Goal: Task Accomplishment & Management: Manage account settings

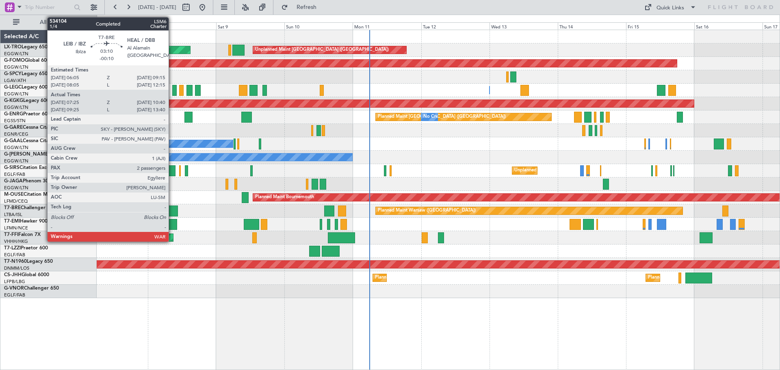
click at [172, 210] on div at bounding box center [173, 211] width 9 height 11
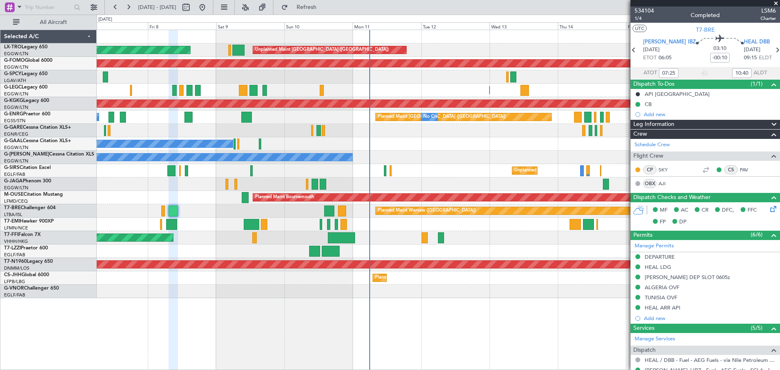
scroll to position [196, 0]
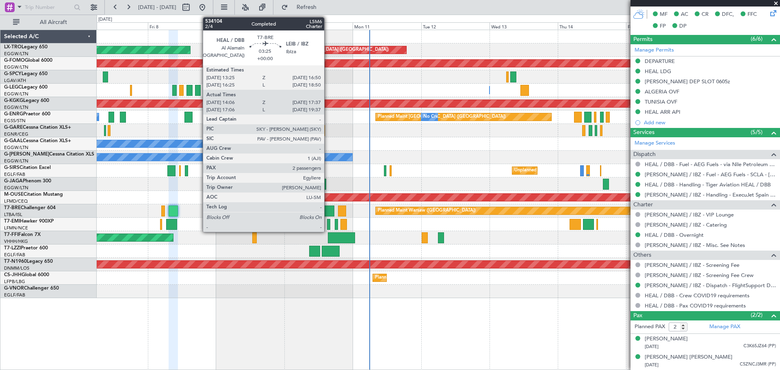
click at [328, 208] on div at bounding box center [329, 211] width 10 height 11
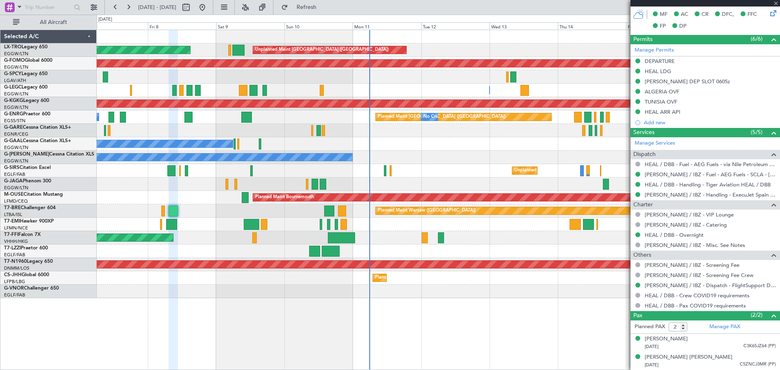
type input "14:06"
type input "17:37"
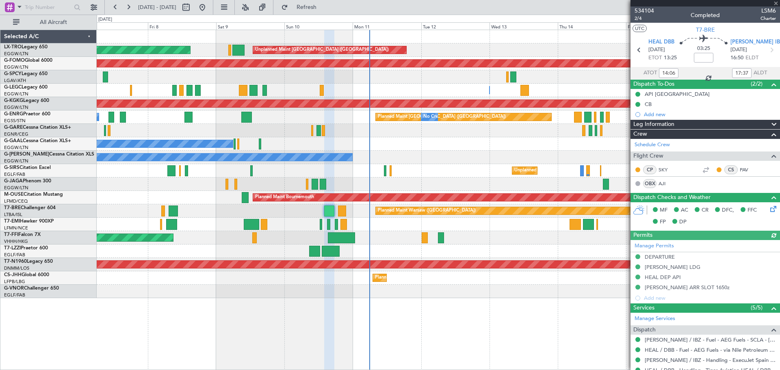
scroll to position [155, 0]
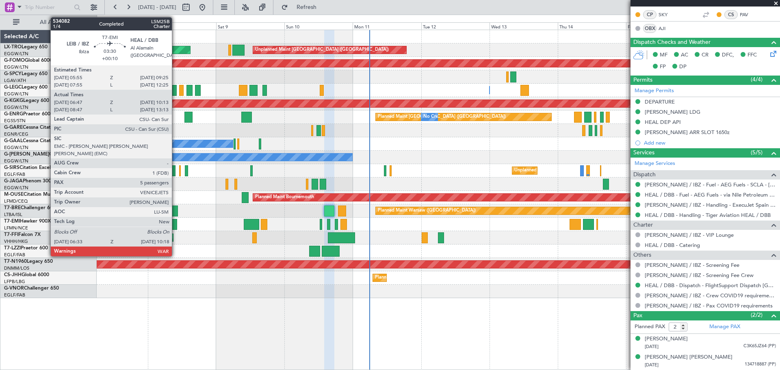
click at [176, 225] on div at bounding box center [171, 224] width 11 height 11
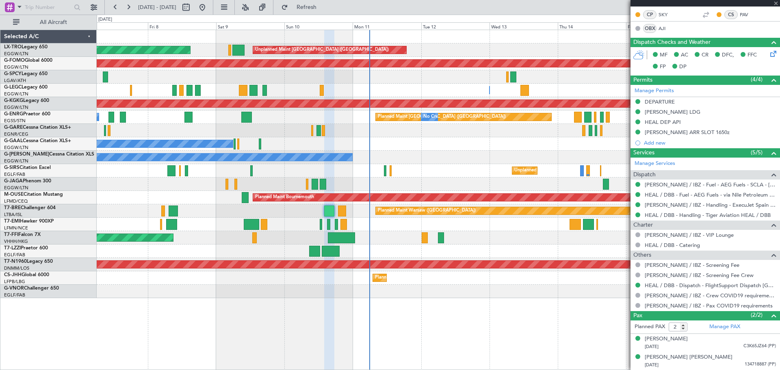
type input "+00:10"
type input "06:47"
type input "10:13"
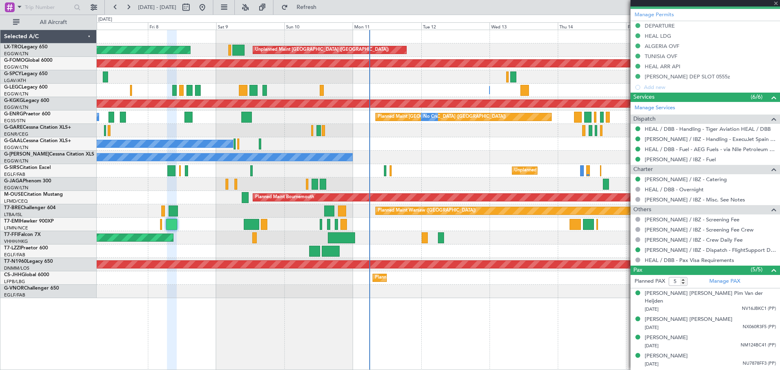
scroll to position [273, 0]
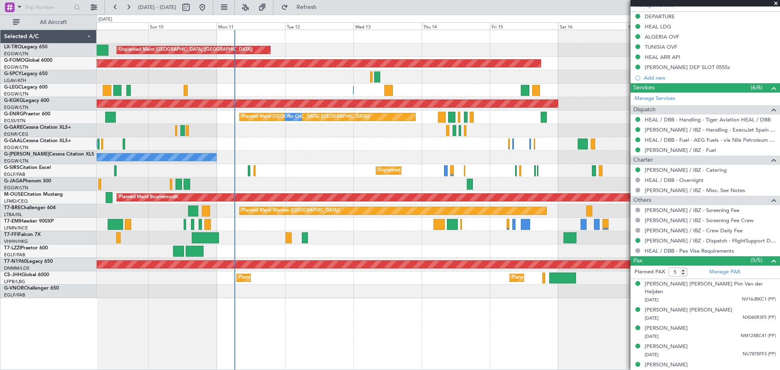
click at [358, 169] on div "Unplanned Maint London (Luton) Planned Maint Planned Maint Windsor Locks (Bradl…" at bounding box center [438, 164] width 683 height 268
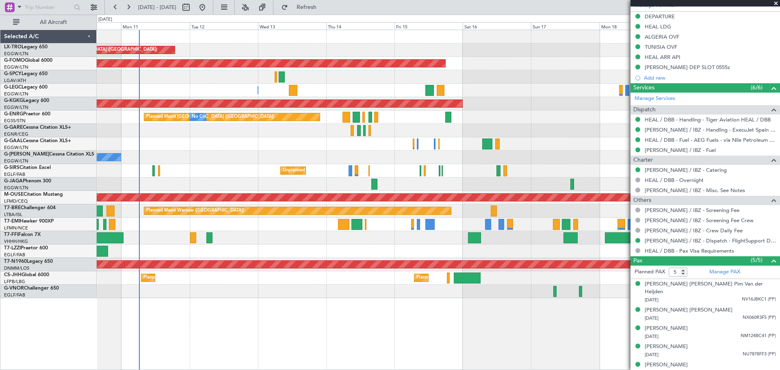
click at [343, 250] on div at bounding box center [438, 251] width 683 height 13
click at [96, 7] on button at bounding box center [93, 7] width 13 height 13
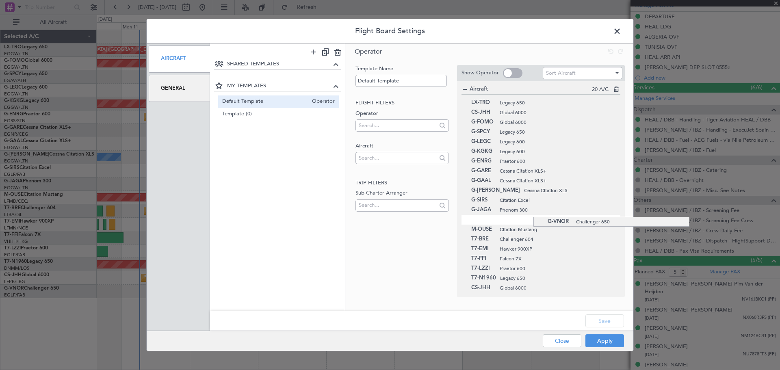
drag, startPoint x: 533, startPoint y: 290, endPoint x: 521, endPoint y: 217, distance: 74.2
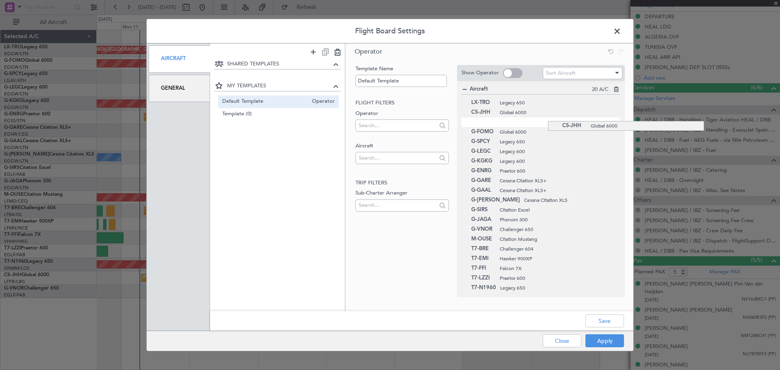
drag, startPoint x: 548, startPoint y: 290, endPoint x: 522, endPoint y: 121, distance: 170.5
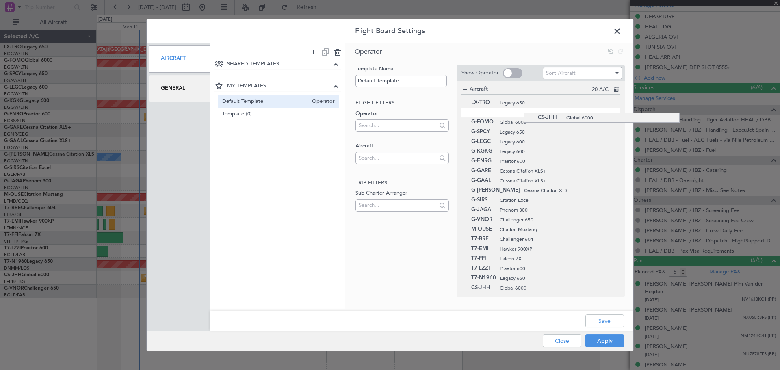
drag, startPoint x: 524, startPoint y: 123, endPoint x: 524, endPoint y: 113, distance: 10.2
click at [592, 340] on button "Apply" at bounding box center [604, 340] width 39 height 13
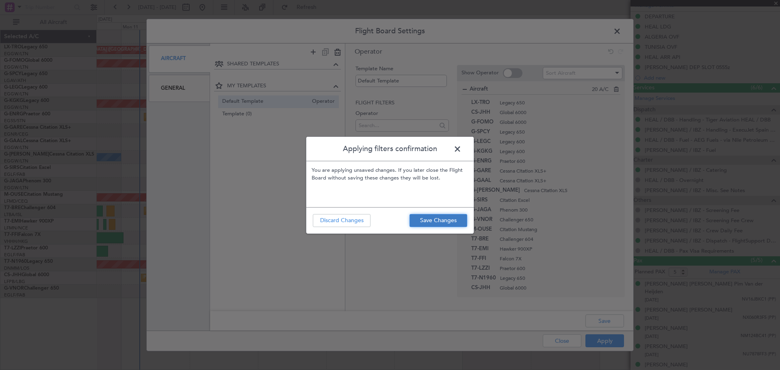
click at [449, 220] on button "Save Changes" at bounding box center [439, 220] width 58 height 13
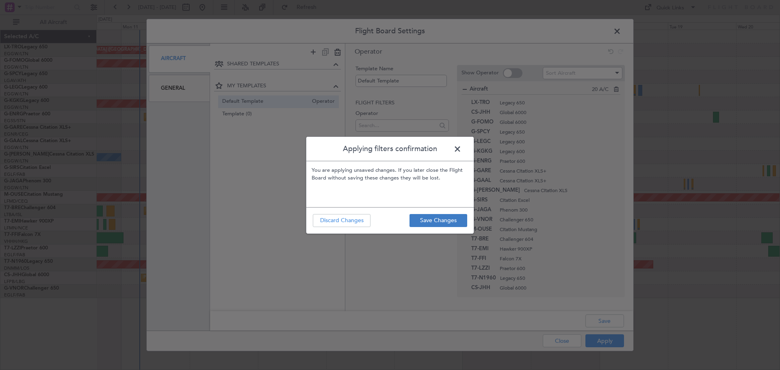
type input "0"
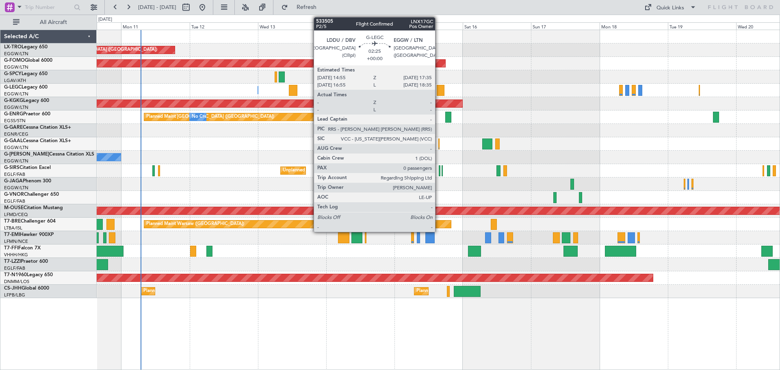
click at [439, 89] on div at bounding box center [441, 90] width 8 height 11
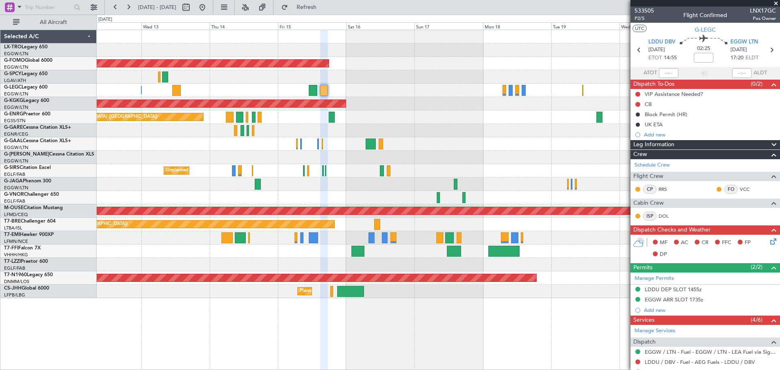
click at [483, 113] on div "Unplanned Maint London (Luton) Planned Maint Windsor Locks (Bradley Intl) A/C U…" at bounding box center [438, 164] width 683 height 268
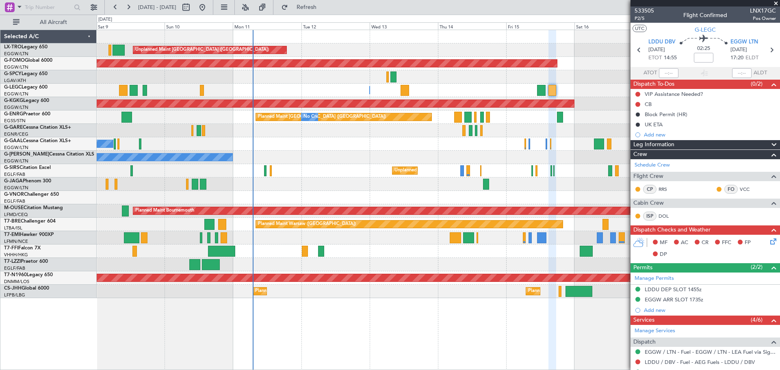
click at [577, 167] on div "Unplanned Maint London (Farnborough)" at bounding box center [438, 170] width 683 height 13
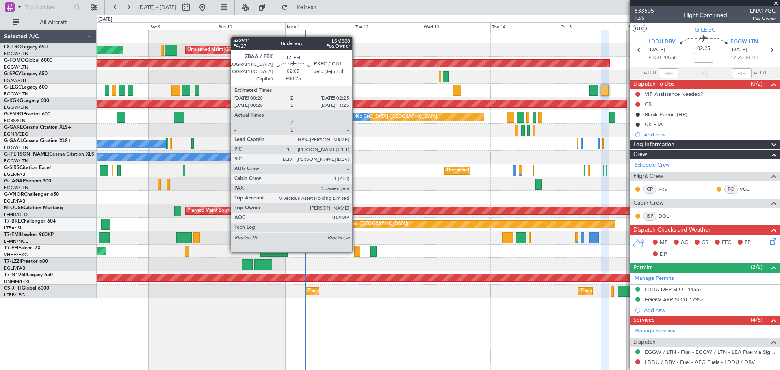
click at [356, 250] on div at bounding box center [357, 251] width 6 height 11
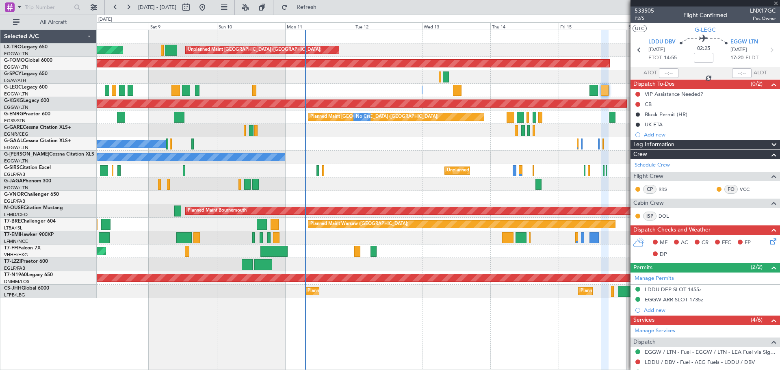
type input "+00:25"
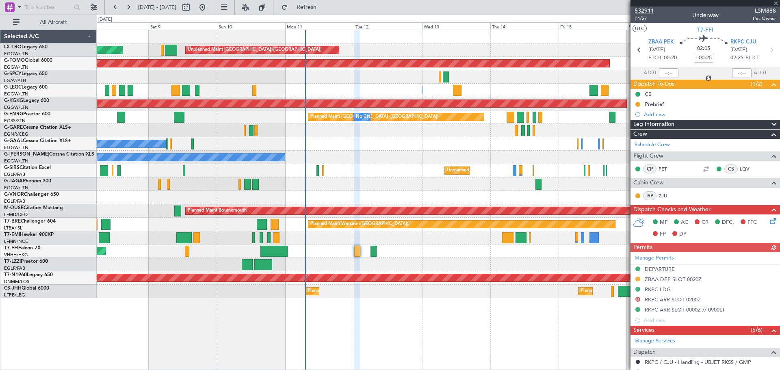
click at [650, 7] on span "532911" at bounding box center [645, 11] width 20 height 9
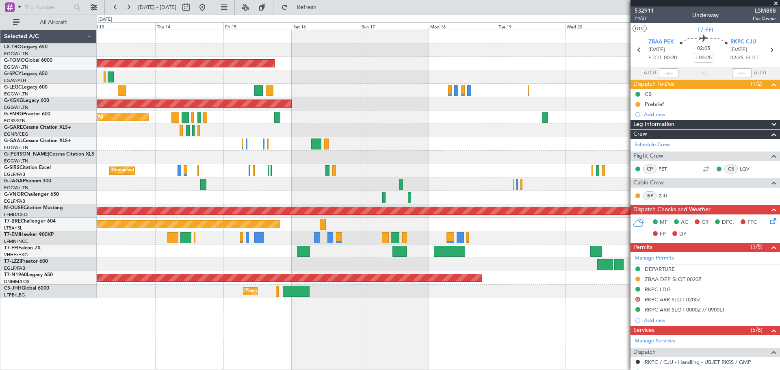
click at [41, 127] on div "Unplanned Maint London (Luton) Planned Maint Windsor Locks (Bradley Intl) A/C U…" at bounding box center [390, 192] width 780 height 355
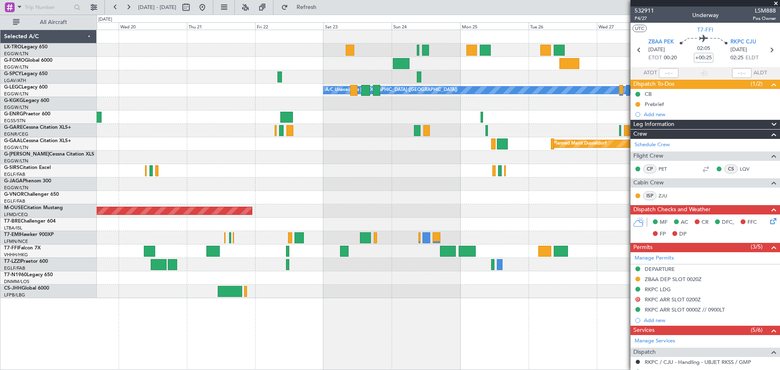
click at [132, 125] on div "A/C Unavailable London (Luton) Planned Maint Dusseldorf Planned Maint Bournemou…" at bounding box center [438, 164] width 683 height 268
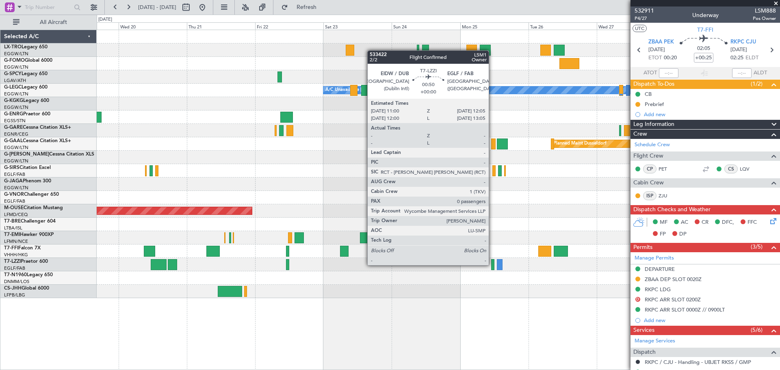
click at [492, 264] on div at bounding box center [492, 264] width 3 height 11
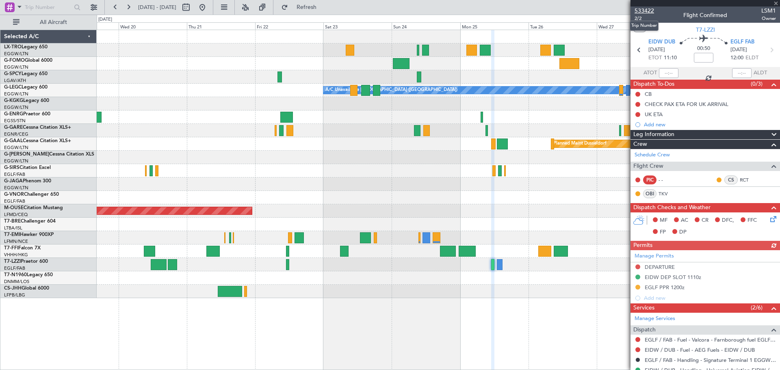
click at [648, 10] on span "533422" at bounding box center [645, 11] width 20 height 9
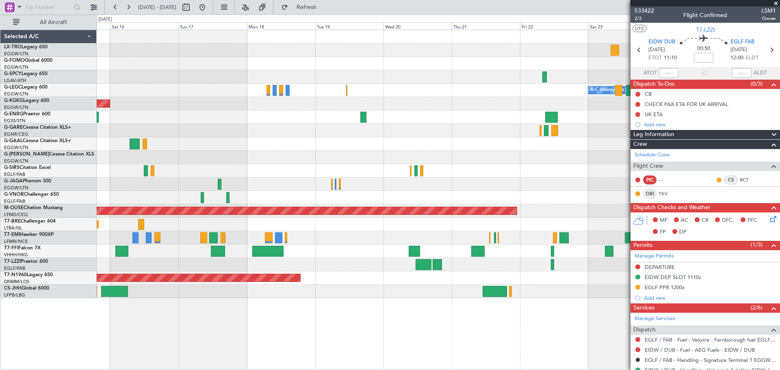
click at [562, 177] on div "Planned Maint Windsor Locks (Bradley Intl) A/C Unavailable London (Luton) AOG M…" at bounding box center [438, 164] width 683 height 268
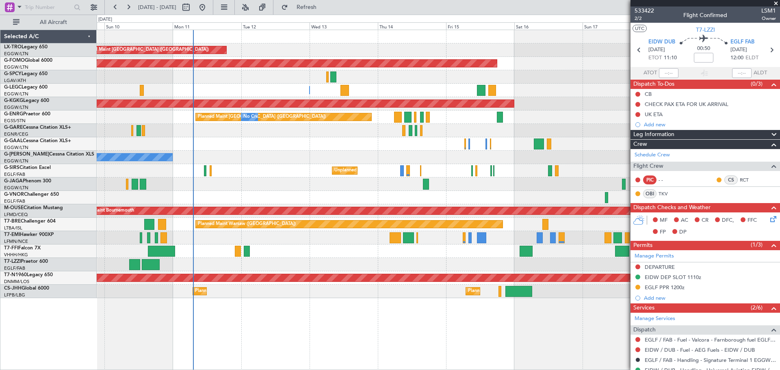
click at [497, 204] on div "Unplanned Maint London (Luton) Planned Maint Planned Maint Windsor Locks (Bradl…" at bounding box center [438, 164] width 683 height 268
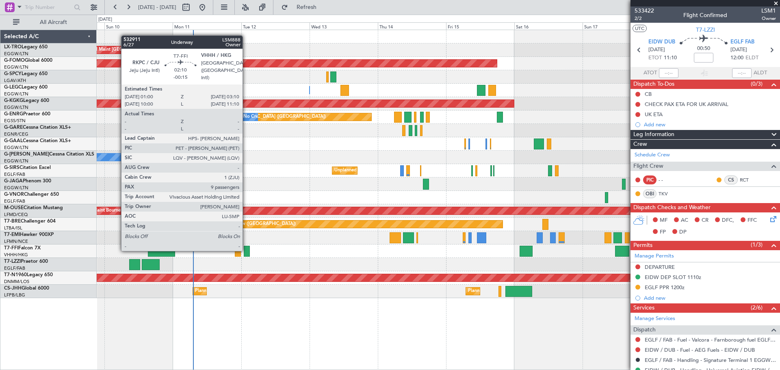
click at [246, 250] on div at bounding box center [247, 251] width 7 height 11
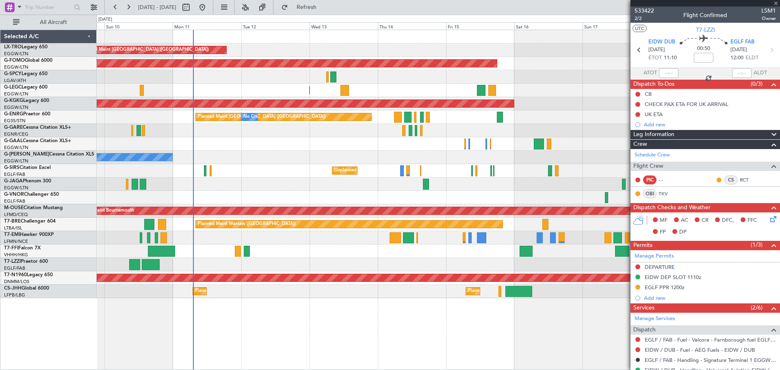
type input "-00:15"
type input "9"
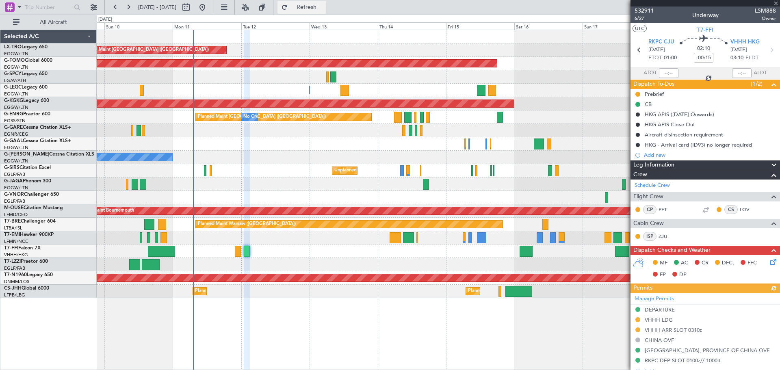
click at [318, 7] on span "Refresh" at bounding box center [307, 7] width 34 height 6
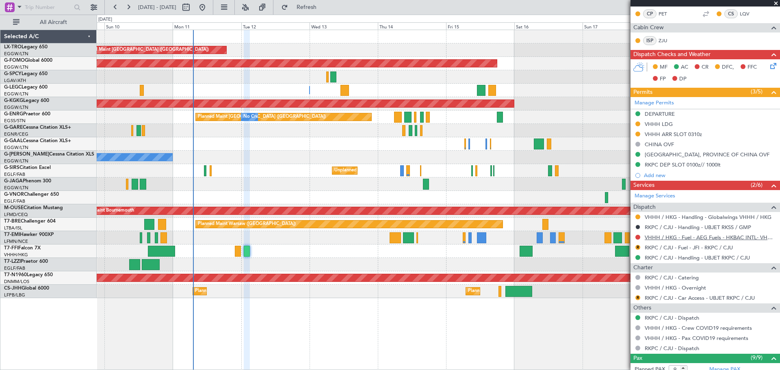
scroll to position [203, 0]
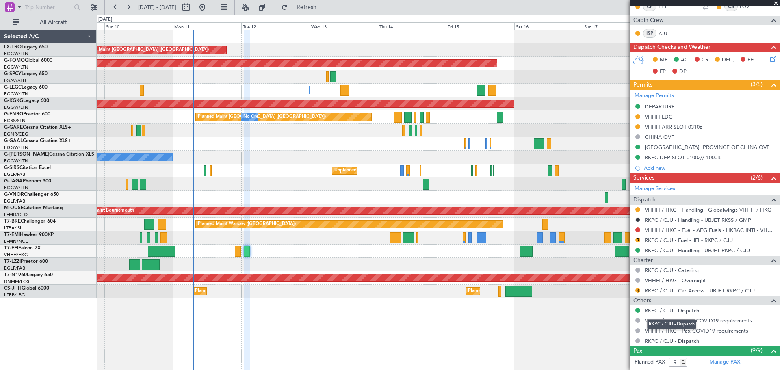
click at [666, 312] on link "RKPC / CJU - Dispatch" at bounding box center [672, 310] width 54 height 7
click at [665, 250] on link "RKPC / CJU - Handling - UBJET RKPC / CJU" at bounding box center [697, 250] width 105 height 7
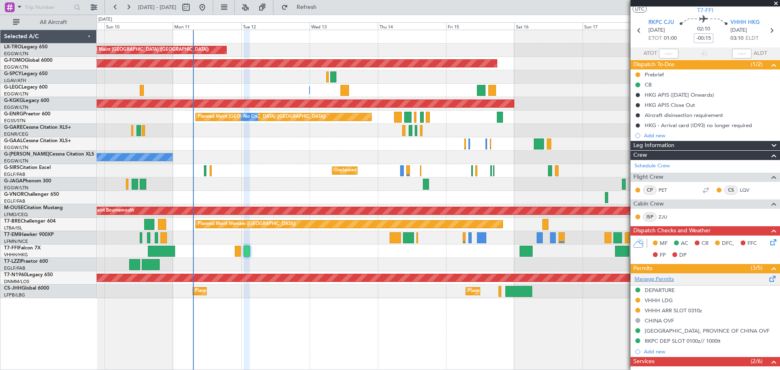
scroll to position [0, 0]
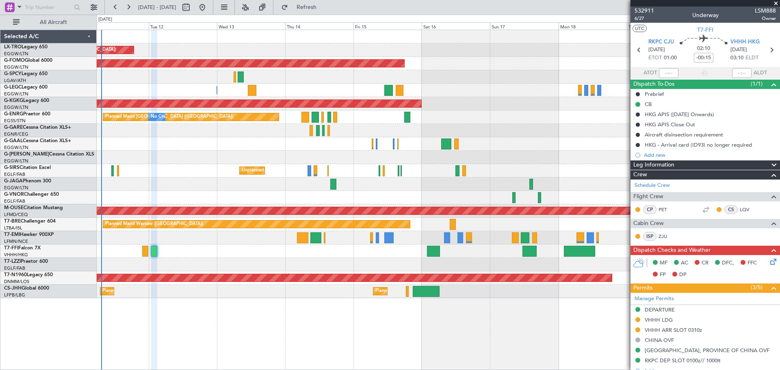
click at [465, 92] on div "A/C Unavailable London (Luton) A/C Unavailable London (Luton)" at bounding box center [438, 90] width 683 height 13
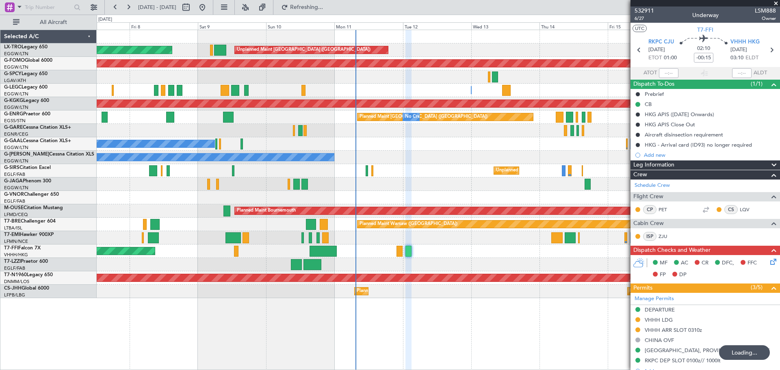
click at [445, 110] on div "Unplanned Maint London (Luton) Planned Maint Planned Maint Windsor Locks (Bradl…" at bounding box center [438, 164] width 683 height 268
click at [445, 110] on div "AOG Maint [GEOGRAPHIC_DATA] (Ataturk)" at bounding box center [438, 103] width 683 height 13
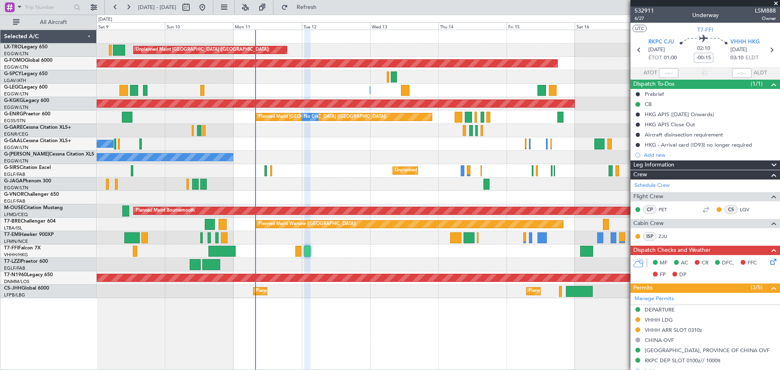
click at [378, 271] on div "Unplanned Maint London (Luton) Planned Maint Planned Maint Windsor Locks (Bradl…" at bounding box center [438, 164] width 683 height 268
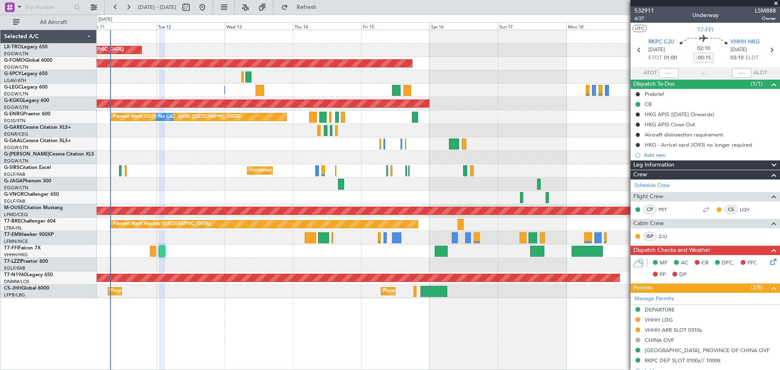
click at [324, 206] on div "Unplanned Maint London (Luton) Planned Maint Windsor Locks (Bradley Intl) A/C U…" at bounding box center [438, 164] width 683 height 268
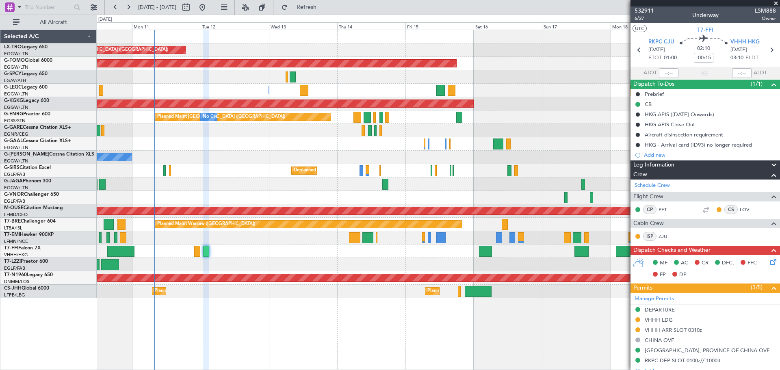
click at [319, 113] on div "Planned Maint London (Stansted) No Crew" at bounding box center [438, 117] width 683 height 13
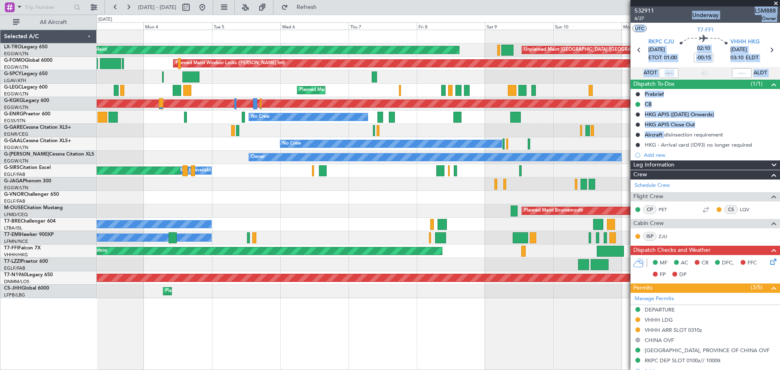
drag, startPoint x: 663, startPoint y: 130, endPoint x: 562, endPoint y: 133, distance: 100.8
click at [562, 133] on fb-app "03 Aug 2025 - 13 Aug 2025 Refresh Quick Links All Aircraft Unplanned Maint Lond…" at bounding box center [390, 188] width 780 height 364
click at [474, 40] on div at bounding box center [438, 36] width 683 height 13
click at [774, 5] on span at bounding box center [776, 3] width 8 height 7
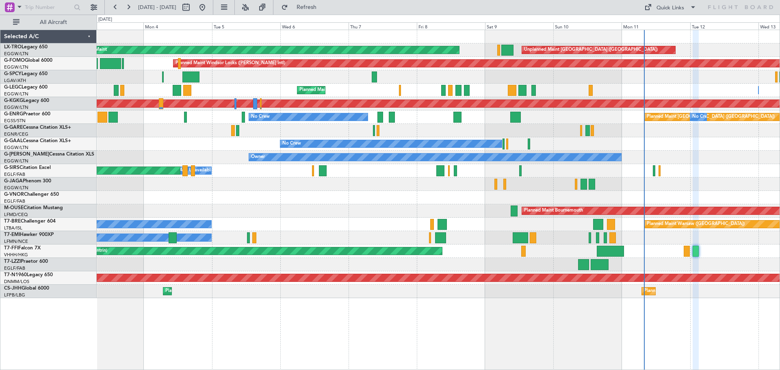
type input "0"
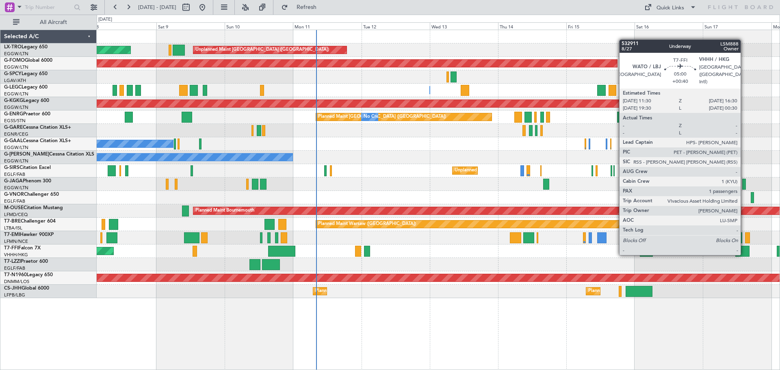
click at [744, 254] on div at bounding box center [742, 251] width 15 height 11
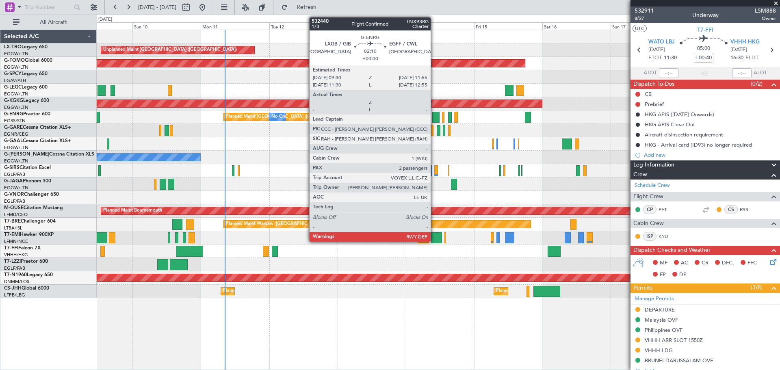
click at [434, 118] on div at bounding box center [435, 117] width 7 height 11
click at [436, 119] on div at bounding box center [435, 117] width 7 height 11
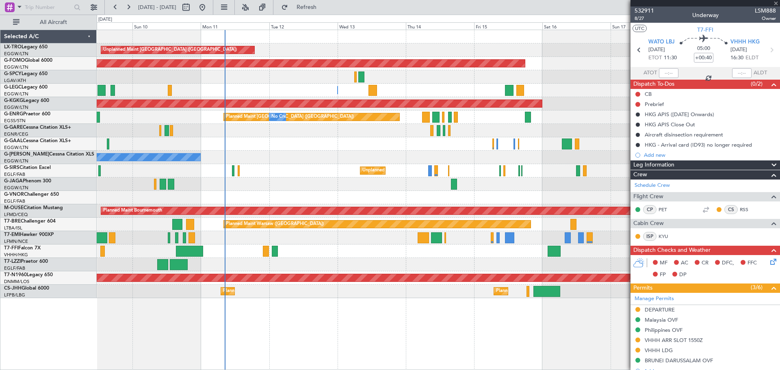
type input "2"
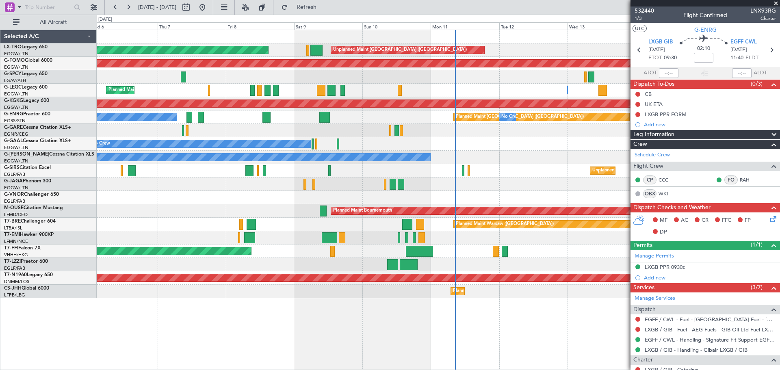
click at [470, 229] on div "Unplanned Maint London (Luton) Planned Maint Planned Maint Windsor Locks (Bradl…" at bounding box center [438, 164] width 683 height 268
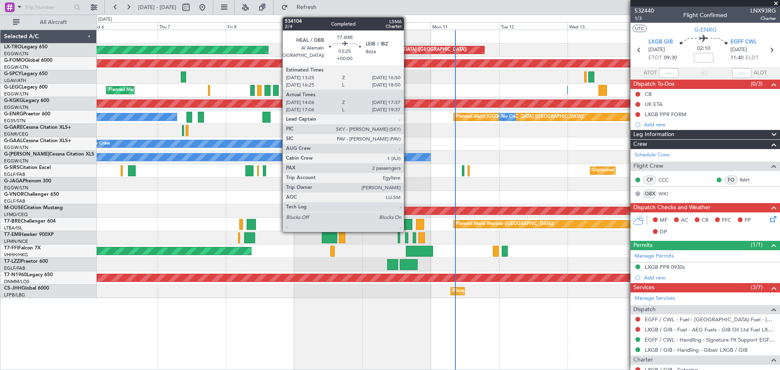
click at [407, 221] on div at bounding box center [407, 224] width 10 height 11
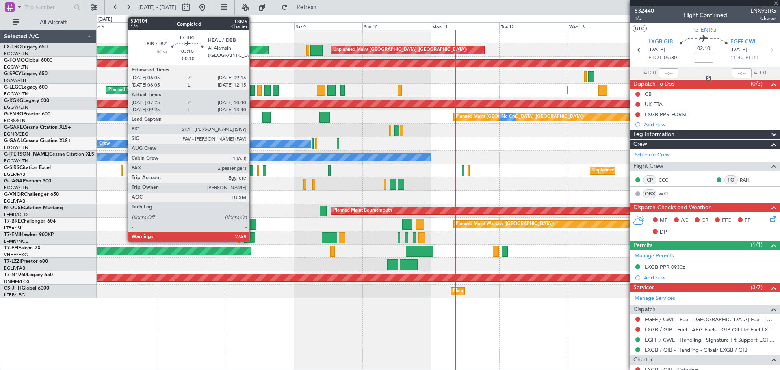
type input "14:06"
type input "17:37"
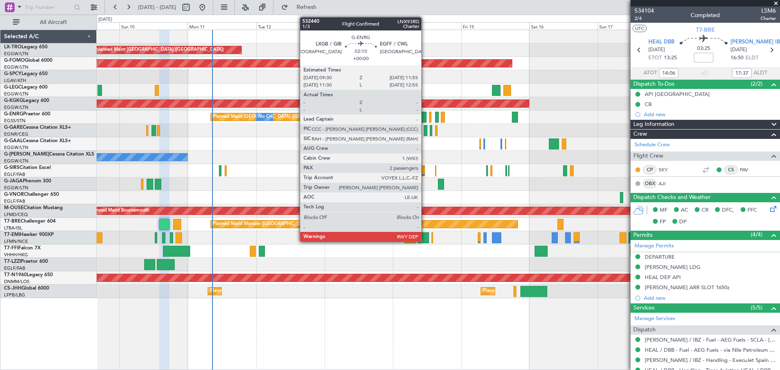
click at [425, 117] on div at bounding box center [422, 117] width 7 height 11
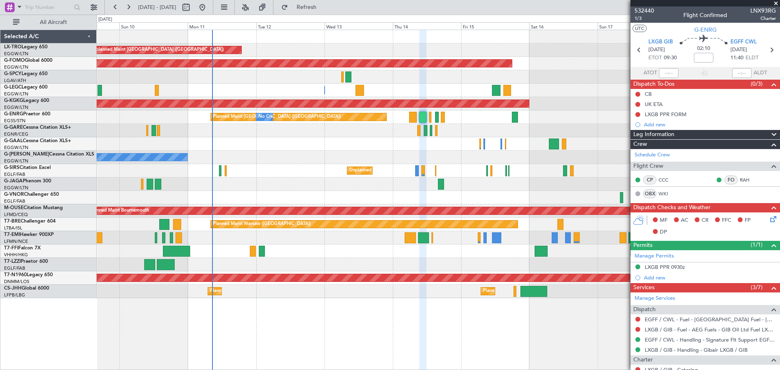
scroll to position [125, 0]
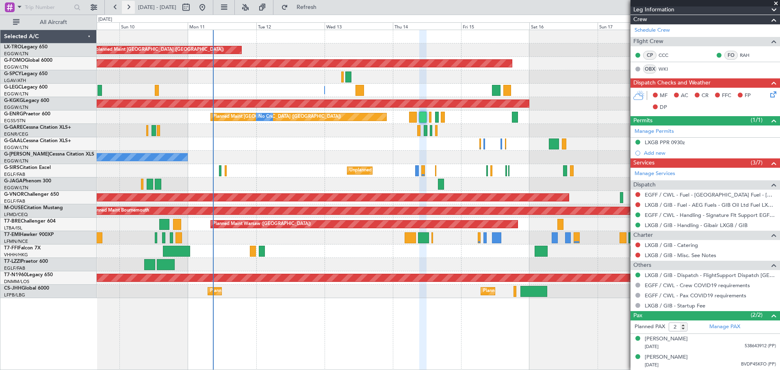
click at [123, 3] on button at bounding box center [128, 7] width 13 height 13
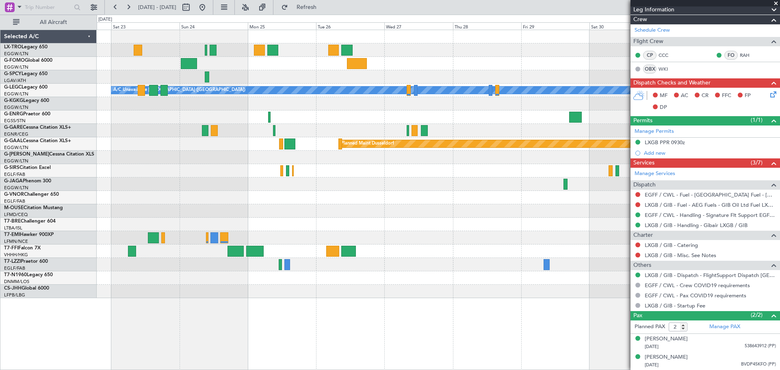
click at [236, 102] on div "A/C Unavailable London (Luton) Planned Maint Dusseldorf Planned Maint London (L…" at bounding box center [438, 164] width 683 height 268
click at [209, 10] on button at bounding box center [202, 7] width 13 height 13
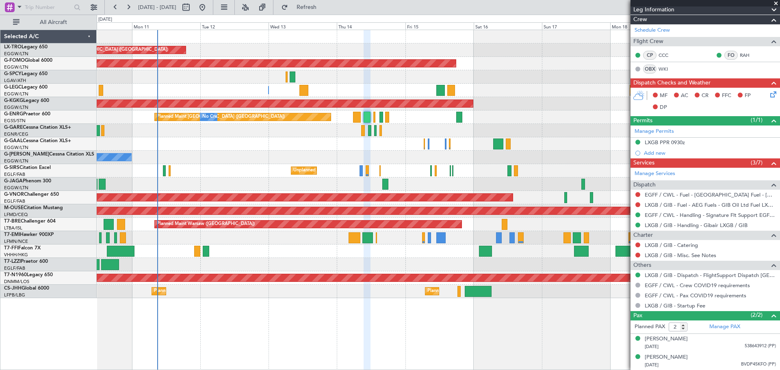
click at [210, 138] on div "No Crew" at bounding box center [438, 143] width 683 height 13
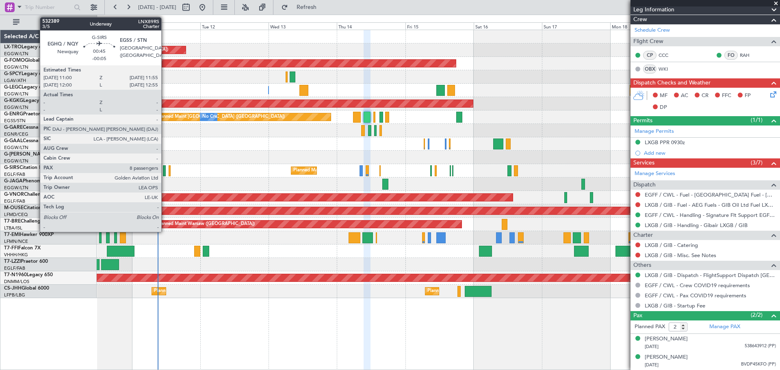
click at [165, 172] on div at bounding box center [164, 170] width 3 height 11
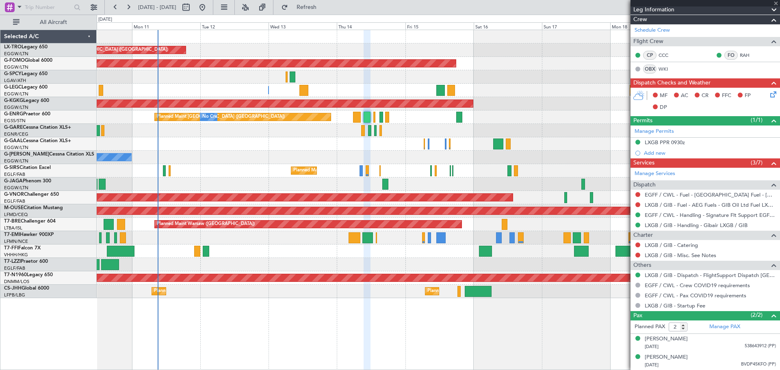
type input "-00:05"
type input "8"
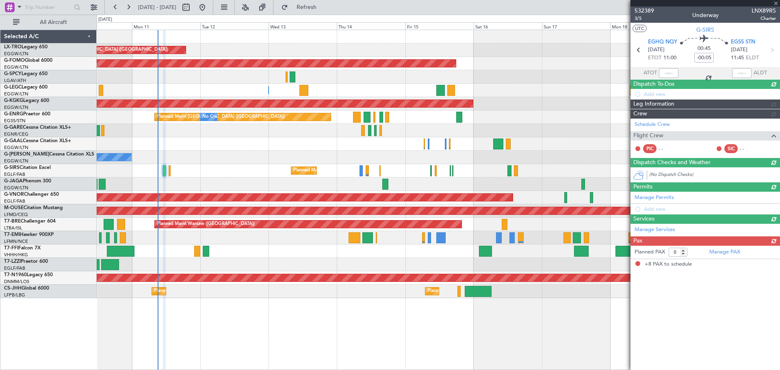
scroll to position [0, 0]
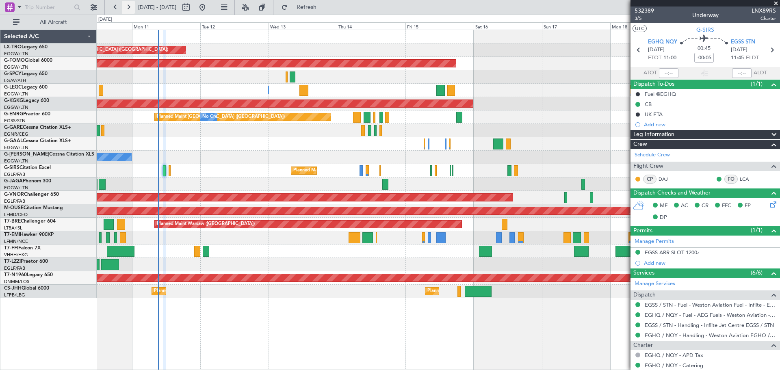
click at [125, 6] on button at bounding box center [128, 7] width 13 height 13
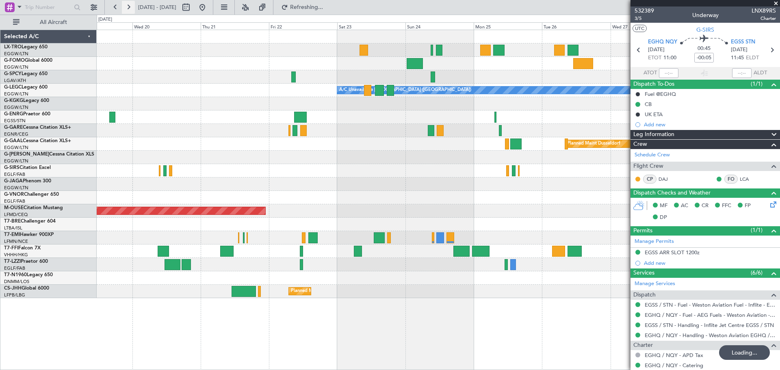
click at [125, 6] on button at bounding box center [128, 7] width 13 height 13
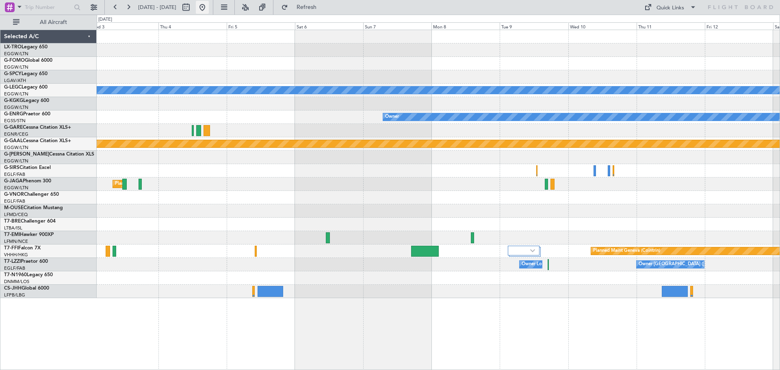
click at [209, 6] on button at bounding box center [202, 7] width 13 height 13
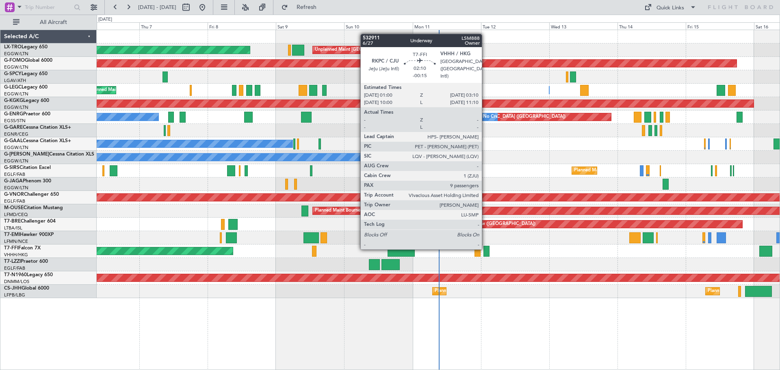
click at [485, 249] on div at bounding box center [486, 251] width 7 height 11
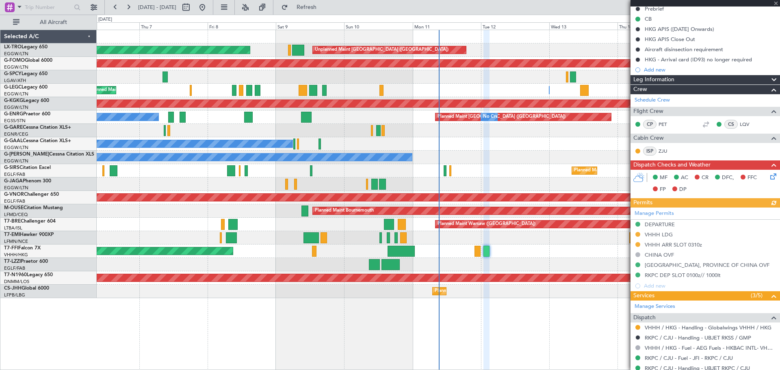
scroll to position [244, 0]
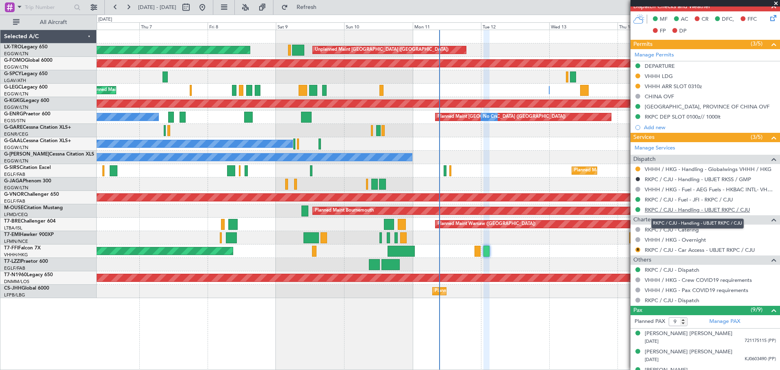
click at [707, 210] on link "RKPC / CJU - Handling - UBJET RKPC / CJU" at bounding box center [697, 209] width 105 height 7
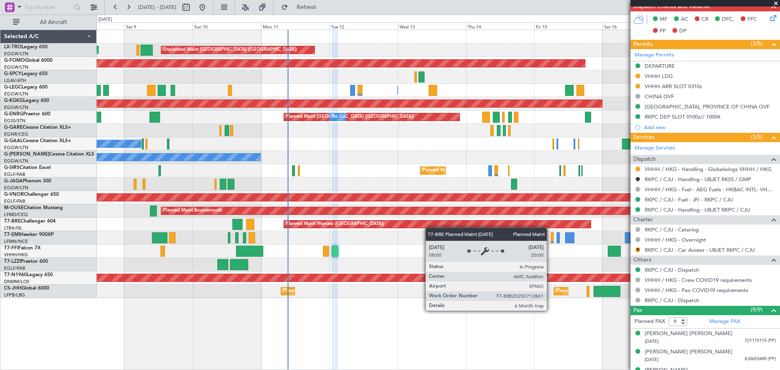
click at [334, 225] on div "Planned Maint Unplanned Maint [GEOGRAPHIC_DATA] ([GEOGRAPHIC_DATA]) Planned Mai…" at bounding box center [438, 164] width 683 height 268
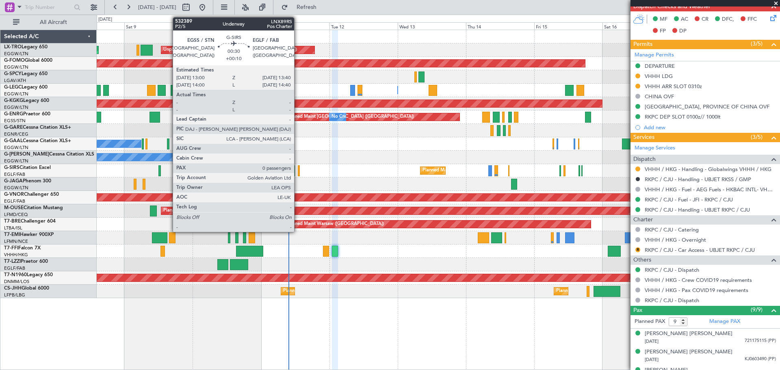
click at [298, 171] on div at bounding box center [299, 170] width 2 height 11
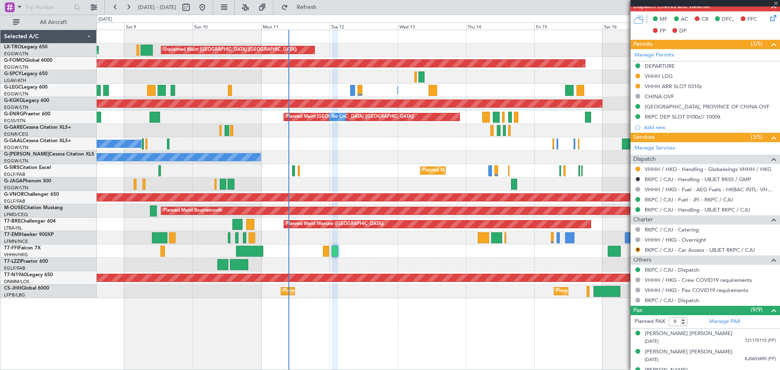
type input "+00:10"
type input "0"
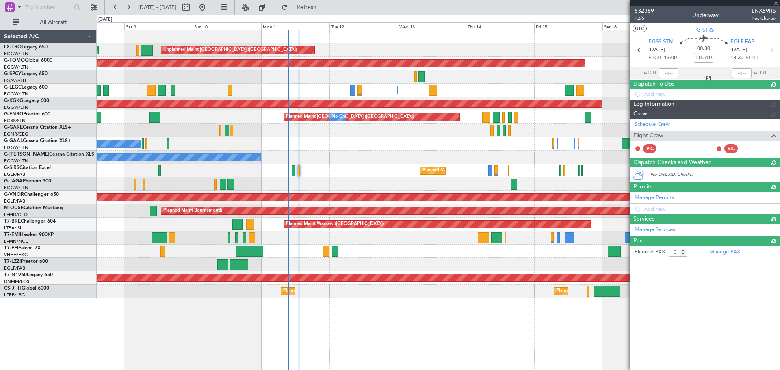
scroll to position [0, 0]
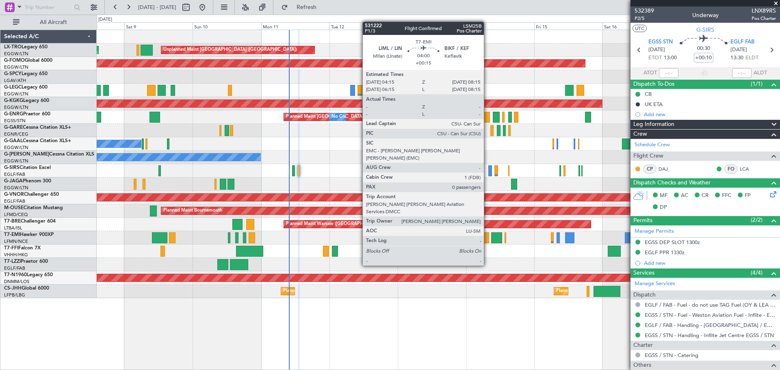
click at [488, 243] on div at bounding box center [484, 237] width 12 height 11
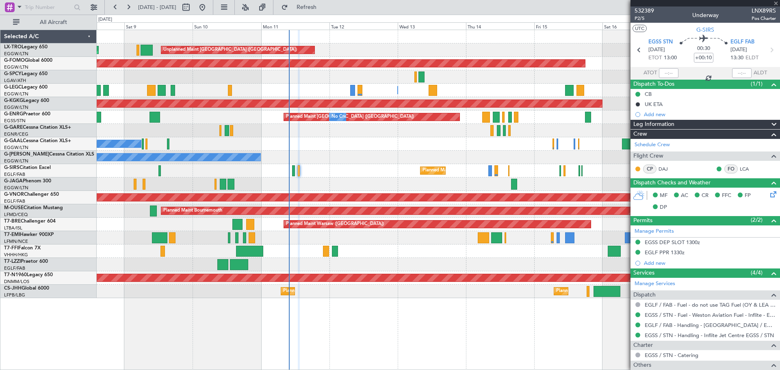
type input "+00:15"
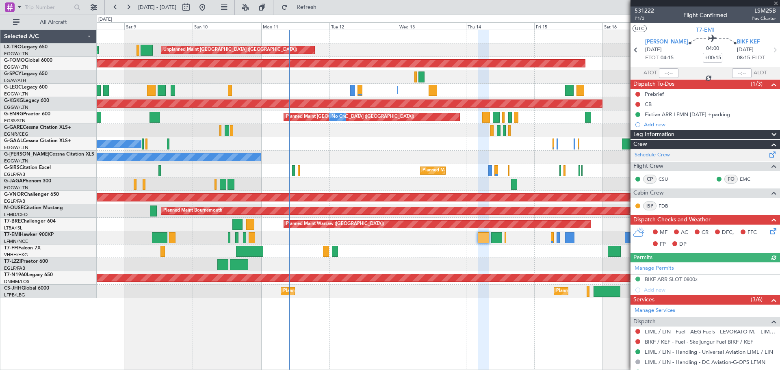
click at [654, 156] on link "Schedule Crew" at bounding box center [652, 155] width 35 height 8
click at [652, 11] on span "531222" at bounding box center [645, 11] width 20 height 9
click at [324, 10] on span "Refresh" at bounding box center [307, 7] width 34 height 6
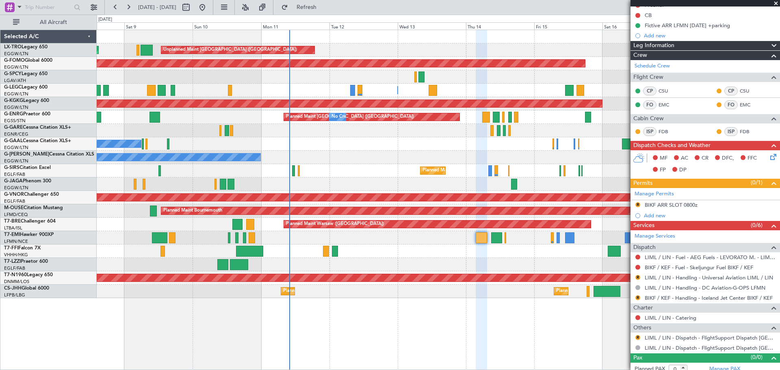
scroll to position [95, 0]
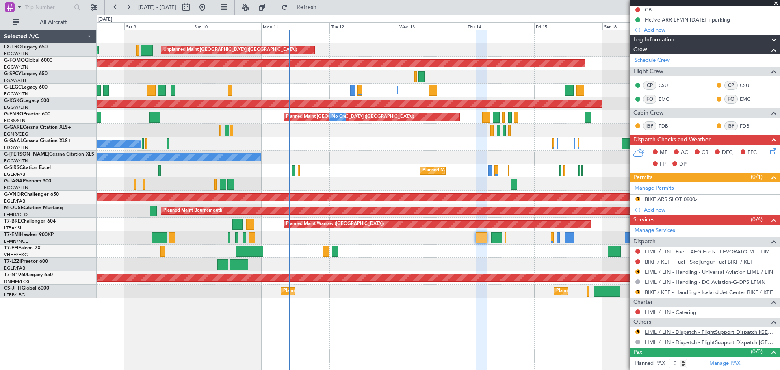
click at [650, 331] on link "LIML / LIN - Dispatch - FlightSupport Dispatch [GEOGRAPHIC_DATA]" at bounding box center [710, 332] width 131 height 7
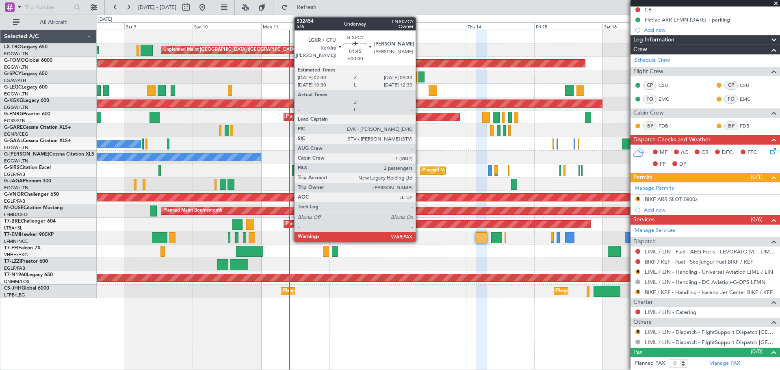
click at [419, 77] on div at bounding box center [421, 77] width 6 height 11
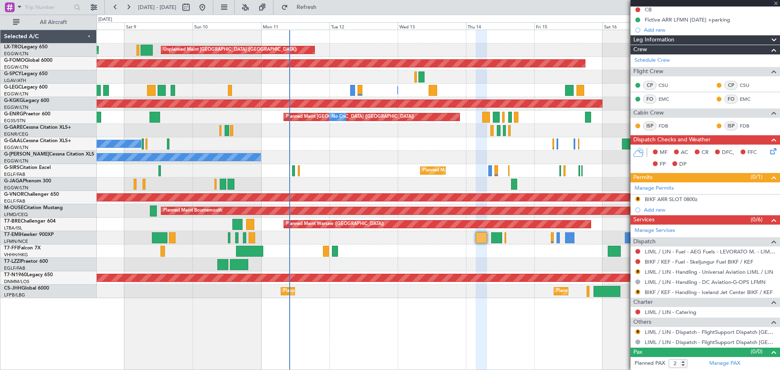
scroll to position [0, 0]
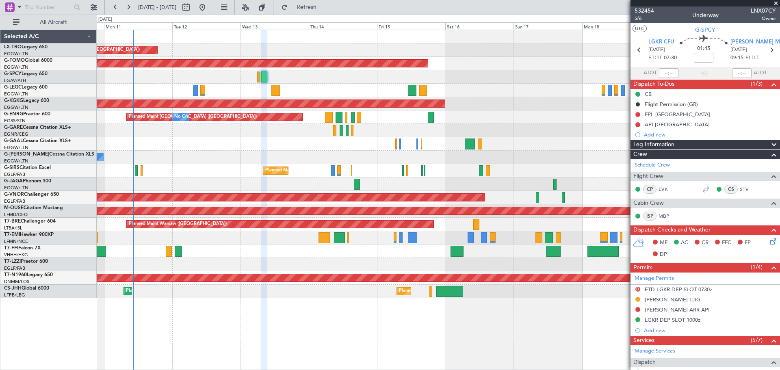
click at [314, 157] on div "Unplanned Maint [GEOGRAPHIC_DATA] ([GEOGRAPHIC_DATA]) Planned Maint Planned Mai…" at bounding box center [438, 164] width 683 height 268
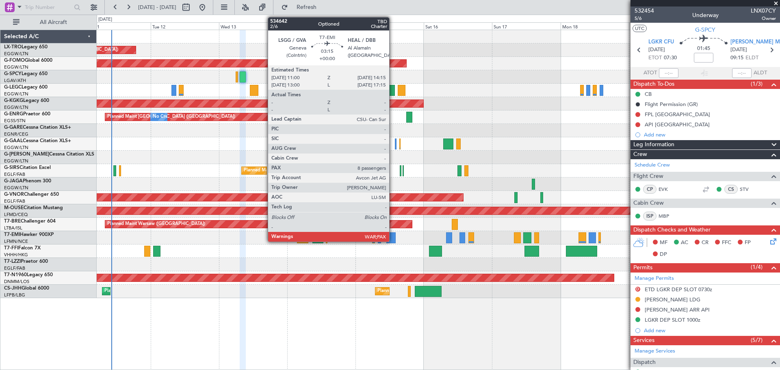
click at [393, 239] on div at bounding box center [390, 237] width 9 height 11
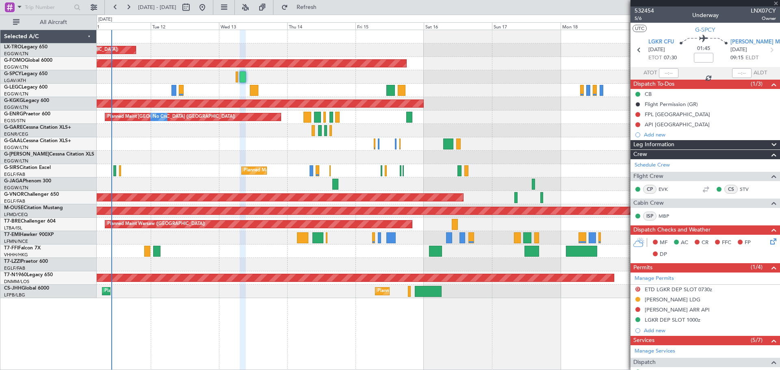
type input "8"
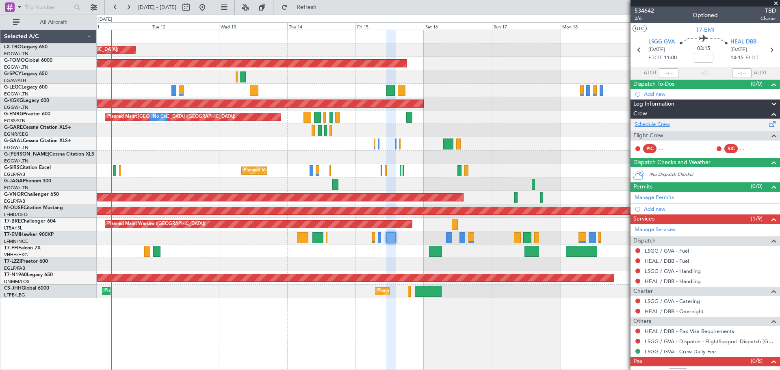
click at [659, 126] on link "Schedule Crew" at bounding box center [652, 125] width 35 height 8
click at [648, 9] on span "534642" at bounding box center [645, 11] width 20 height 9
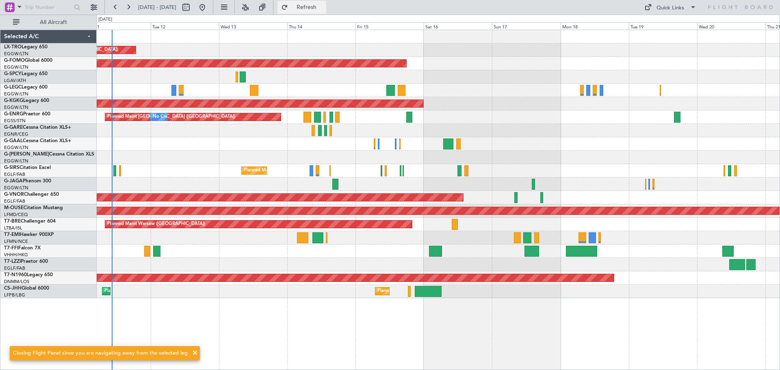
click at [320, 2] on button "Refresh" at bounding box center [301, 7] width 49 height 13
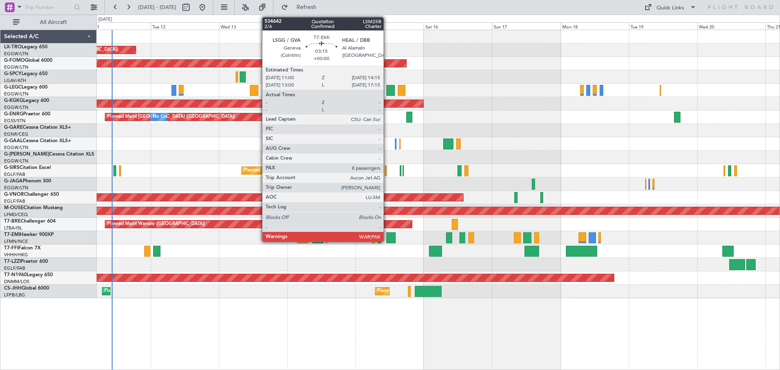
click at [387, 235] on div at bounding box center [390, 237] width 9 height 11
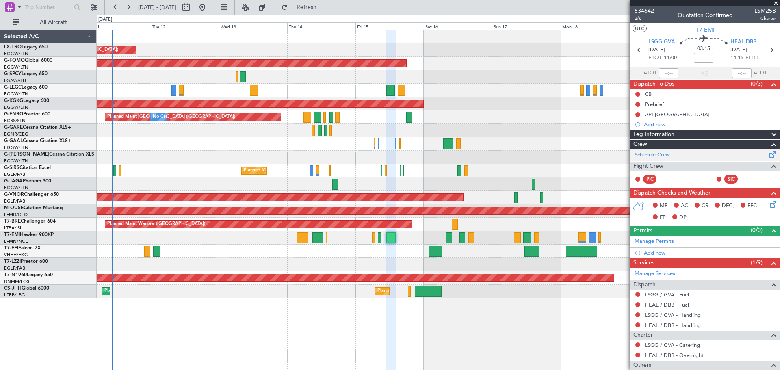
click at [655, 152] on link "Schedule Crew" at bounding box center [652, 155] width 35 height 8
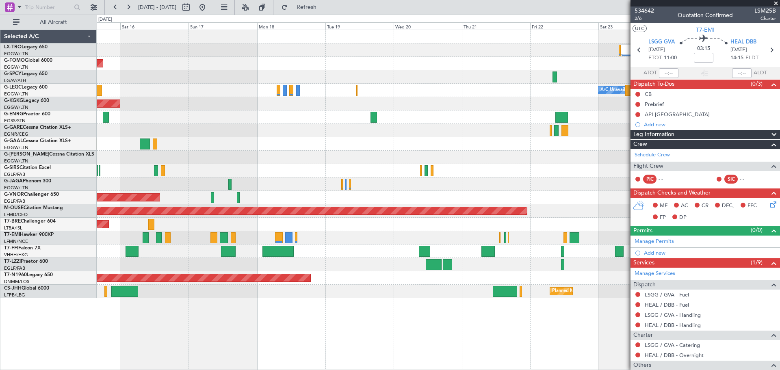
click at [117, 260] on div "Planned Maint Windsor Locks ([PERSON_NAME] Intl) A/C Unavailable [GEOGRAPHIC_DA…" at bounding box center [438, 200] width 683 height 340
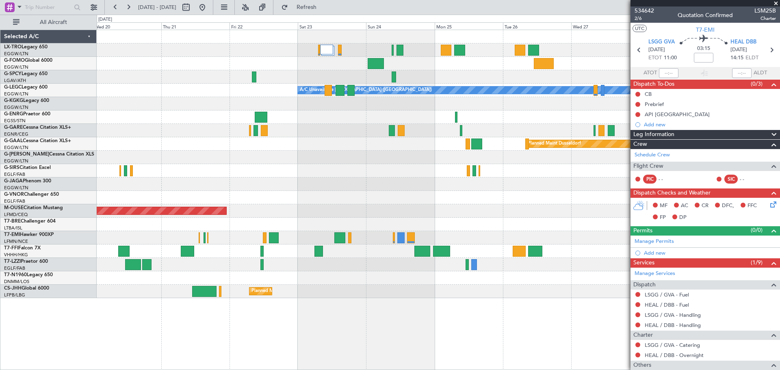
click at [272, 185] on div "A/C Unavailable [GEOGRAPHIC_DATA] ([GEOGRAPHIC_DATA]) Planned [GEOGRAPHIC_DATA]…" at bounding box center [438, 164] width 683 height 268
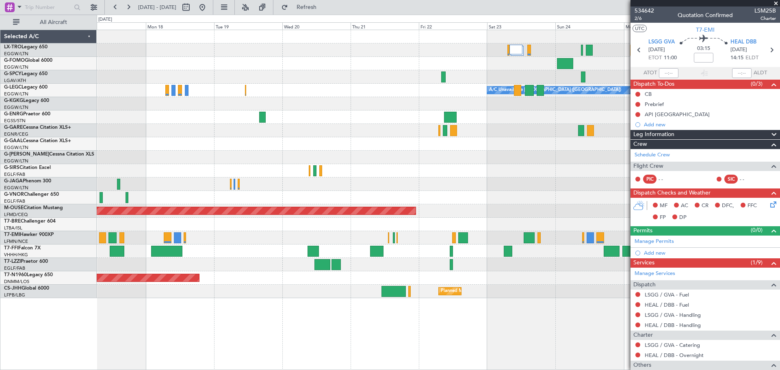
click at [546, 152] on div "Planned Maint Windsor Locks ([PERSON_NAME] Intl) A/C Unavailable [GEOGRAPHIC_DA…" at bounding box center [438, 164] width 683 height 268
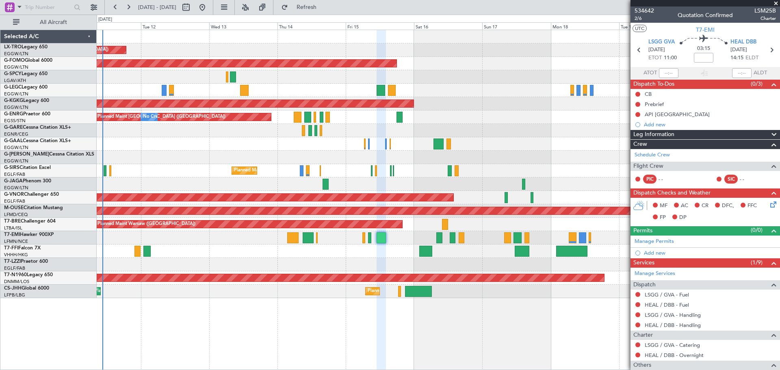
click at [411, 171] on div "Unplanned Maint [GEOGRAPHIC_DATA] ([GEOGRAPHIC_DATA]) Planned Maint Windsor Loc…" at bounding box center [438, 164] width 683 height 268
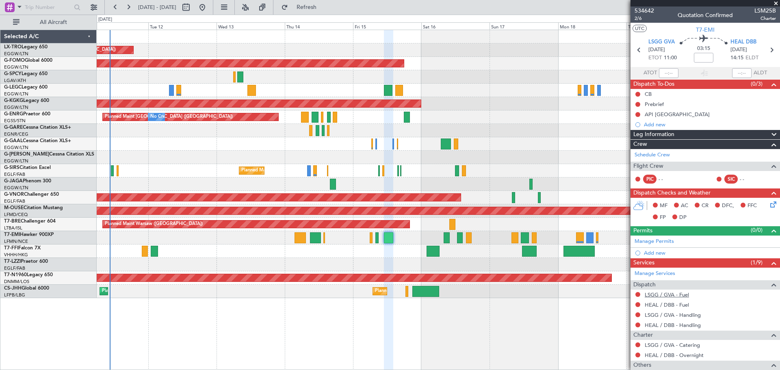
click at [670, 295] on link "LSGG / GVA - Fuel" at bounding box center [667, 294] width 44 height 7
click at [668, 306] on link "HEAL / DBB - Fuel" at bounding box center [667, 304] width 44 height 7
click at [691, 316] on link "LSGG / GVA - Handling" at bounding box center [673, 315] width 56 height 7
click at [683, 326] on link "HEAL / DBB - Handling" at bounding box center [673, 325] width 56 height 7
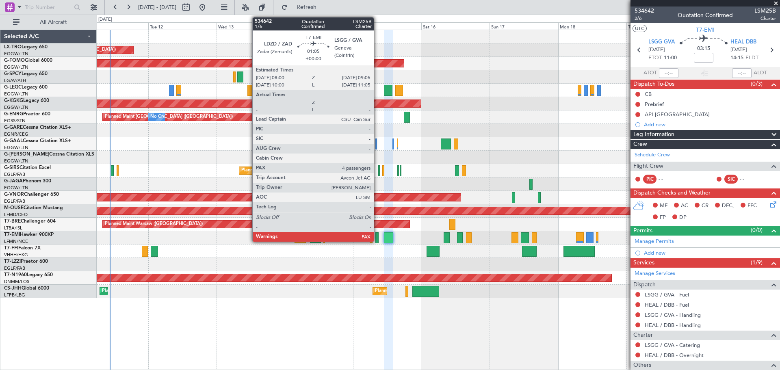
click at [377, 240] on div at bounding box center [376, 237] width 3 height 11
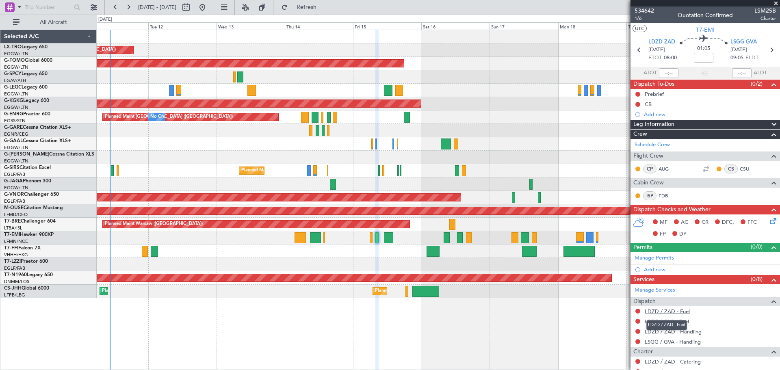
click at [672, 311] on link "LDZD / ZAD - Fuel" at bounding box center [667, 311] width 45 height 7
click at [659, 320] on link "LSGG / GVA - Fuel" at bounding box center [667, 321] width 44 height 7
click at [659, 341] on link "LSGG / GVA - Handling" at bounding box center [673, 341] width 56 height 7
click at [673, 330] on link "LDZD / ZAD - Handling" at bounding box center [673, 331] width 57 height 7
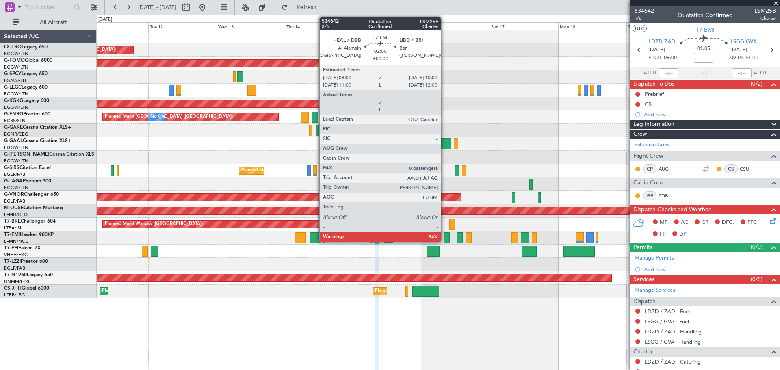
click at [444, 238] on div at bounding box center [447, 237] width 6 height 11
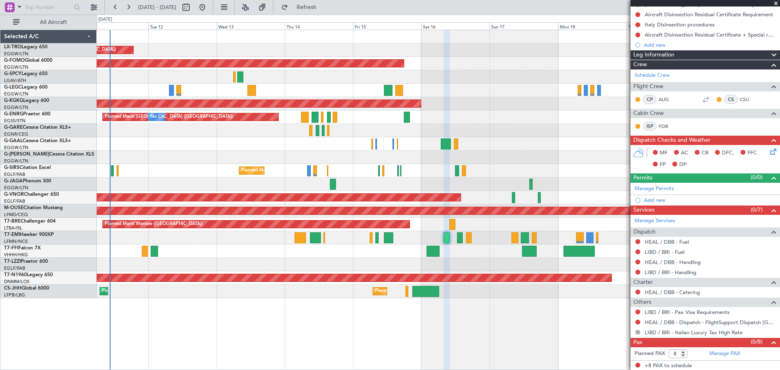
scroll to position [121, 0]
click at [675, 243] on link "HEAL / DBB - Fuel" at bounding box center [667, 241] width 44 height 7
click at [672, 254] on link "LIBD / BRI - Fuel" at bounding box center [665, 251] width 40 height 7
click at [680, 261] on link "HEAL / DBB - Handling" at bounding box center [673, 261] width 56 height 7
click at [657, 271] on link "LIBD / BRI - Handling" at bounding box center [671, 272] width 52 height 7
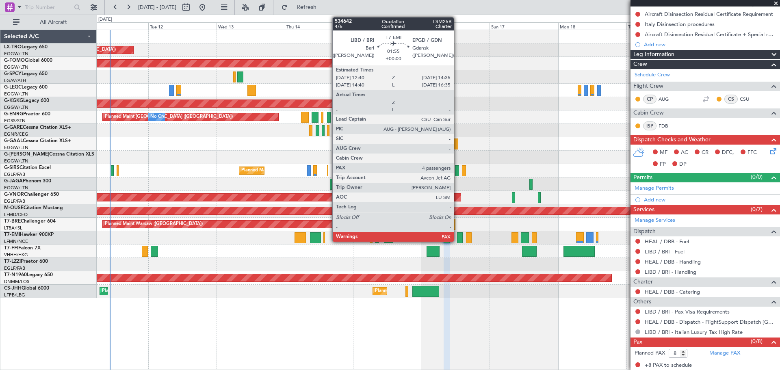
click at [457, 239] on div at bounding box center [460, 237] width 6 height 11
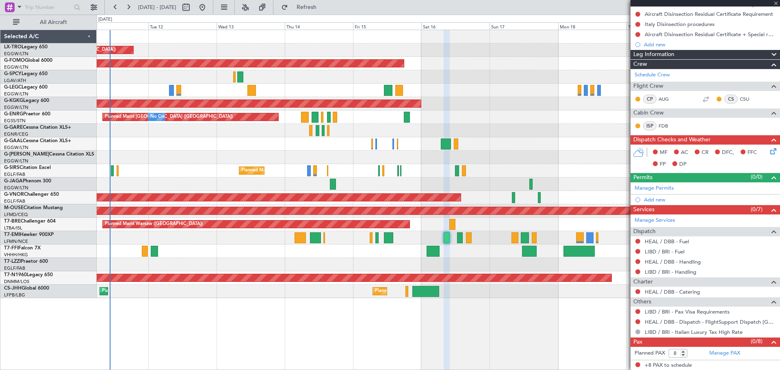
type input "4"
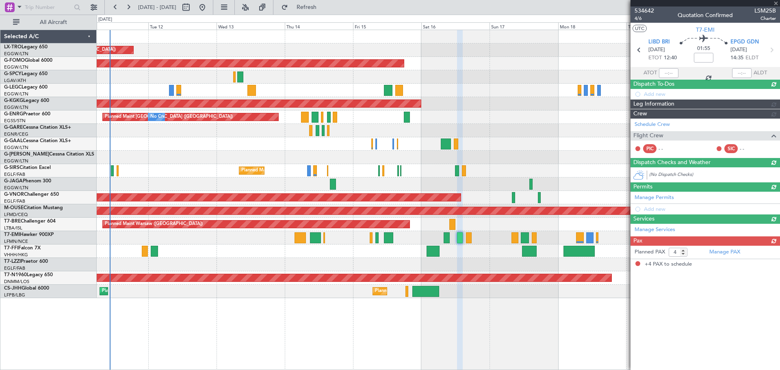
scroll to position [0, 0]
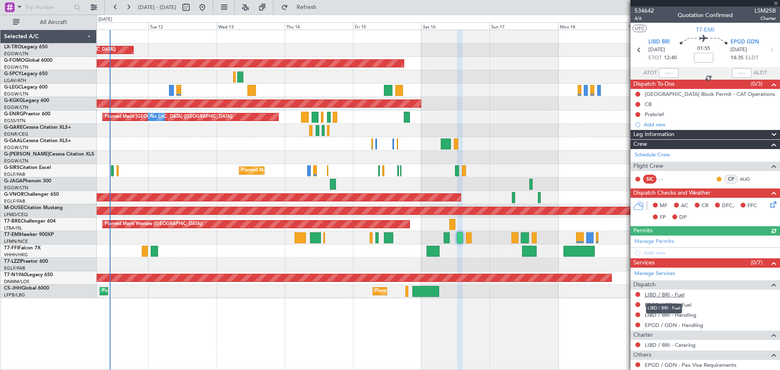
click at [673, 291] on link "LIBD / BRI - Fuel" at bounding box center [665, 294] width 40 height 7
click at [662, 303] on link "EPGD / GDN - Fuel" at bounding box center [668, 304] width 47 height 7
click at [669, 314] on link "LIBD / BRI - Handling" at bounding box center [671, 315] width 52 height 7
click at [658, 325] on link "EPGD / GDN - Handling" at bounding box center [674, 325] width 59 height 7
click at [324, 6] on span "Refresh" at bounding box center [307, 7] width 34 height 6
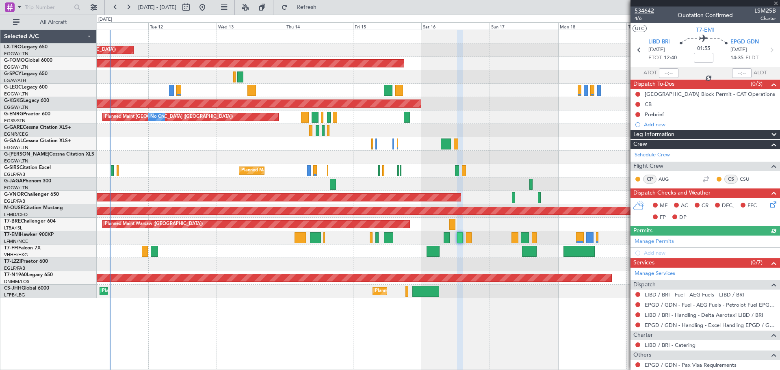
click at [650, 11] on span "534642" at bounding box center [645, 11] width 20 height 9
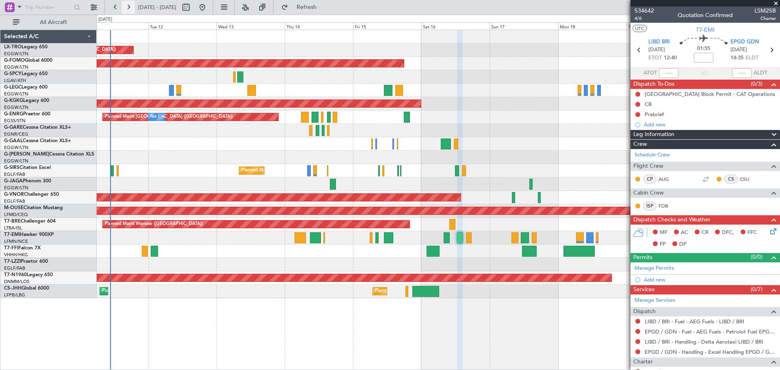
click at [126, 3] on button at bounding box center [128, 7] width 13 height 13
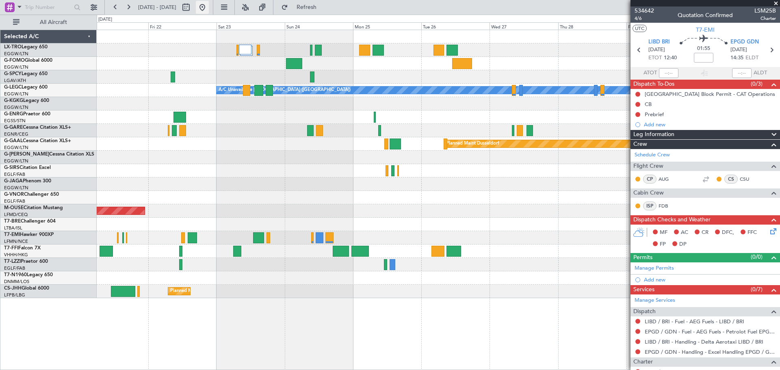
click at [209, 9] on button at bounding box center [202, 7] width 13 height 13
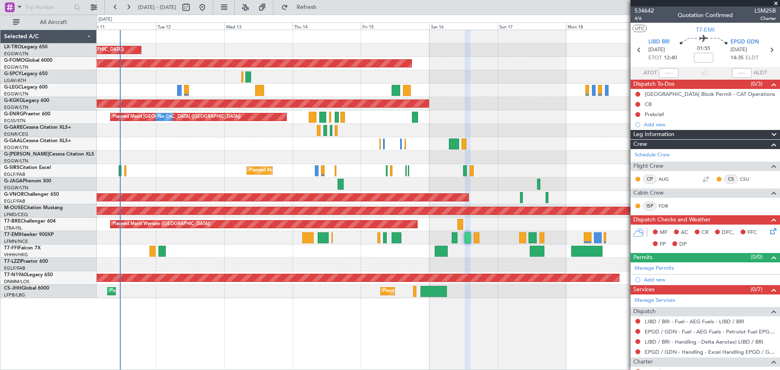
click at [232, 108] on div "Unplanned Maint London (Luton) Planned Maint Windsor Locks (Bradley Intl) A/C U…" at bounding box center [438, 164] width 683 height 268
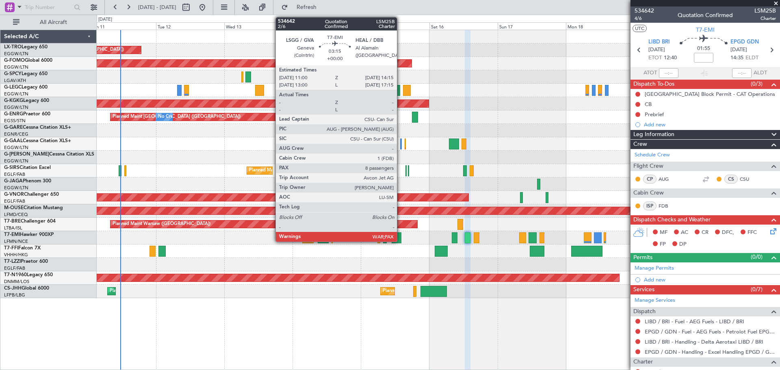
click at [401, 240] on div at bounding box center [396, 237] width 9 height 11
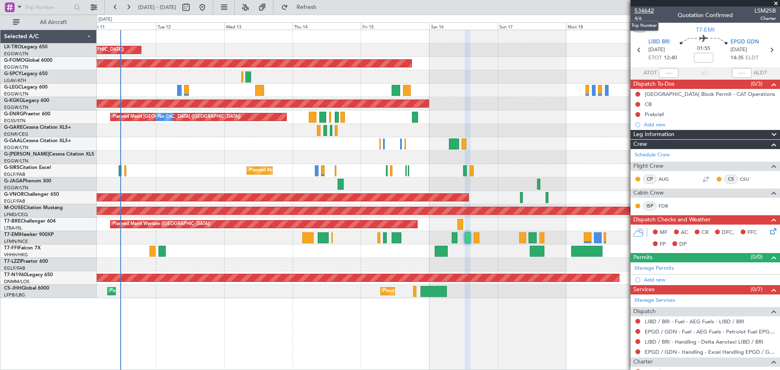
click at [647, 11] on span "534642" at bounding box center [645, 11] width 20 height 9
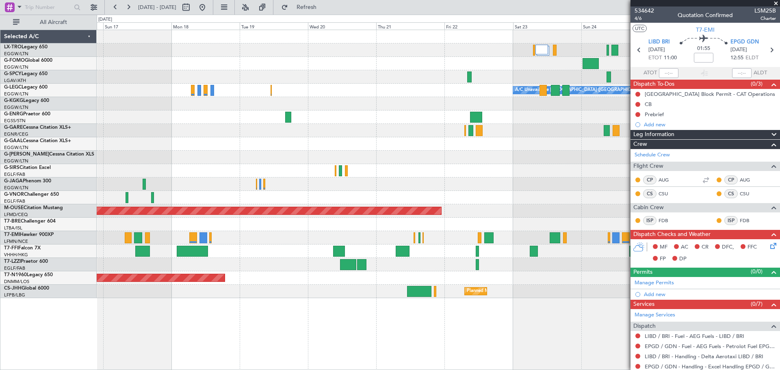
click at [134, 108] on div "Planned Maint Windsor Locks ([PERSON_NAME] Intl) A/C Unavailable [GEOGRAPHIC_DA…" at bounding box center [438, 164] width 683 height 268
click at [134, 108] on div "AOG Maint [GEOGRAPHIC_DATA] (Ataturk)" at bounding box center [438, 103] width 683 height 13
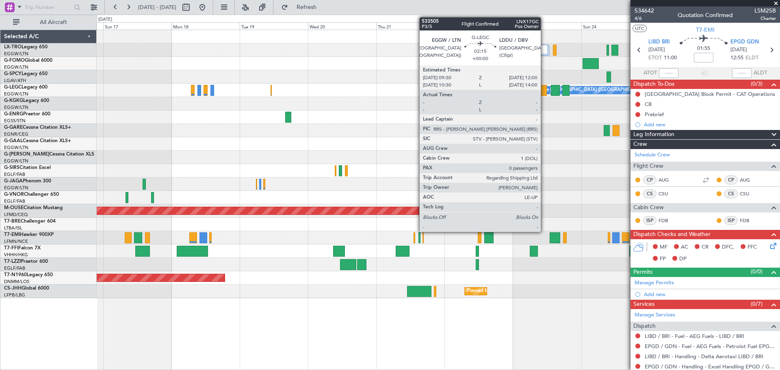
click at [544, 94] on div at bounding box center [543, 90] width 7 height 11
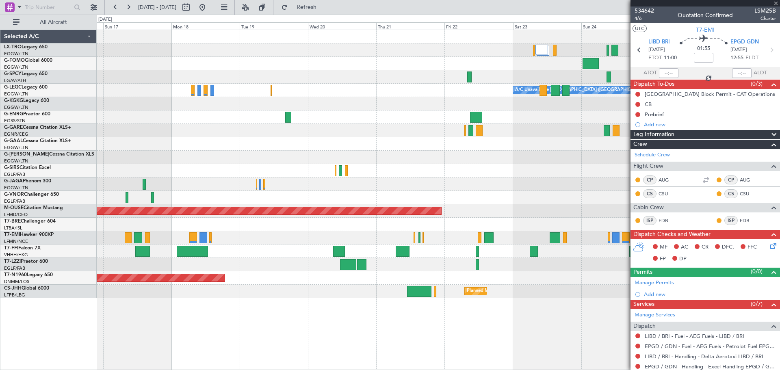
type input "0"
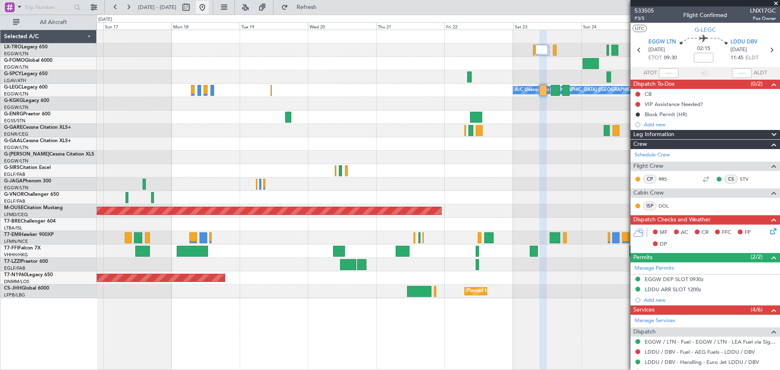
click at [209, 6] on button at bounding box center [202, 7] width 13 height 13
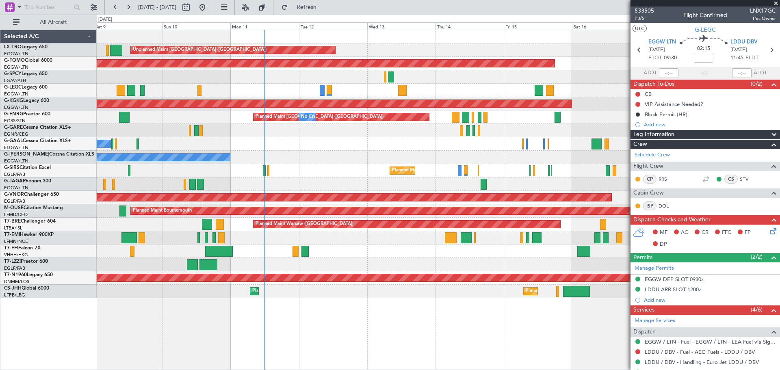
click at [369, 147] on div "Unplanned Maint London (Luton) Planned Maint Planned Maint Windsor Locks (Bradl…" at bounding box center [438, 164] width 683 height 268
